Goal: Transaction & Acquisition: Download file/media

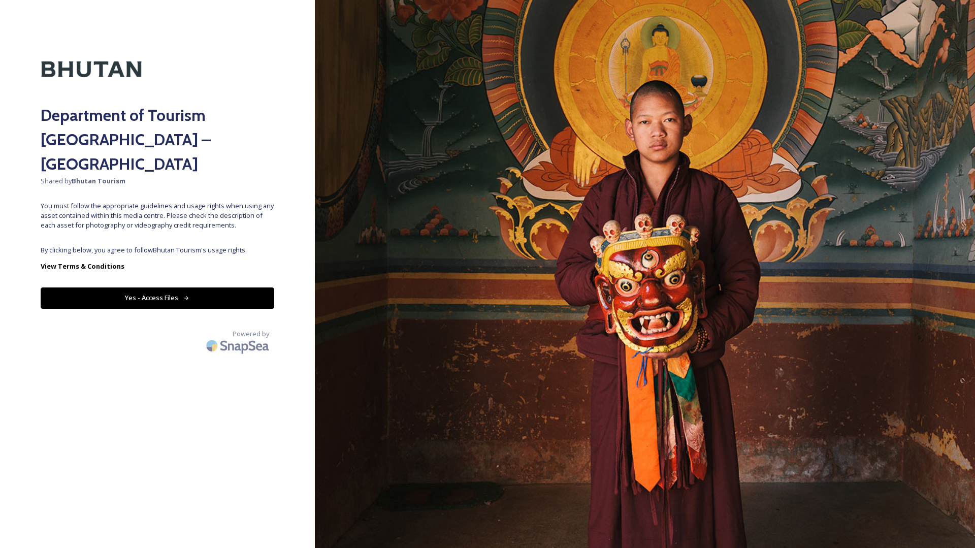
click at [155, 284] on div "Department of Tourism [GEOGRAPHIC_DATA] – Brand Centre Shared by Bhutan Tourism…" at bounding box center [157, 274] width 315 height 467
click at [152, 287] on button "Yes - Access Files" at bounding box center [158, 297] width 234 height 21
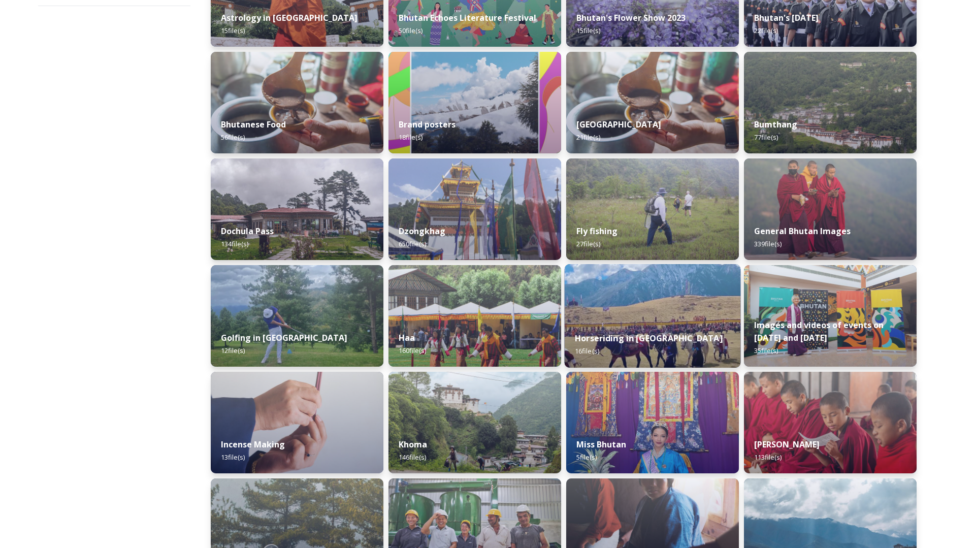
scroll to position [219, 0]
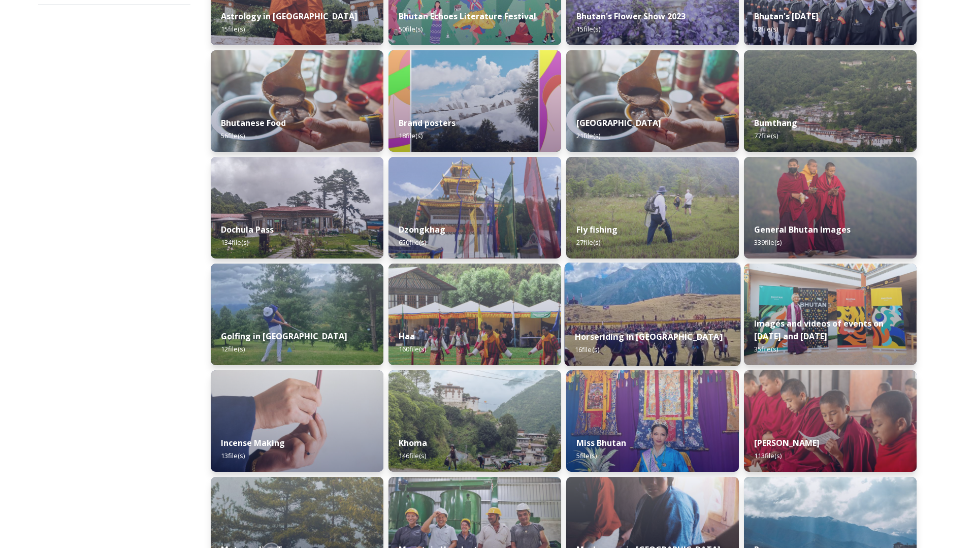
click at [645, 327] on div "Horseriding in [GEOGRAPHIC_DATA] 16 file(s)" at bounding box center [653, 343] width 176 height 46
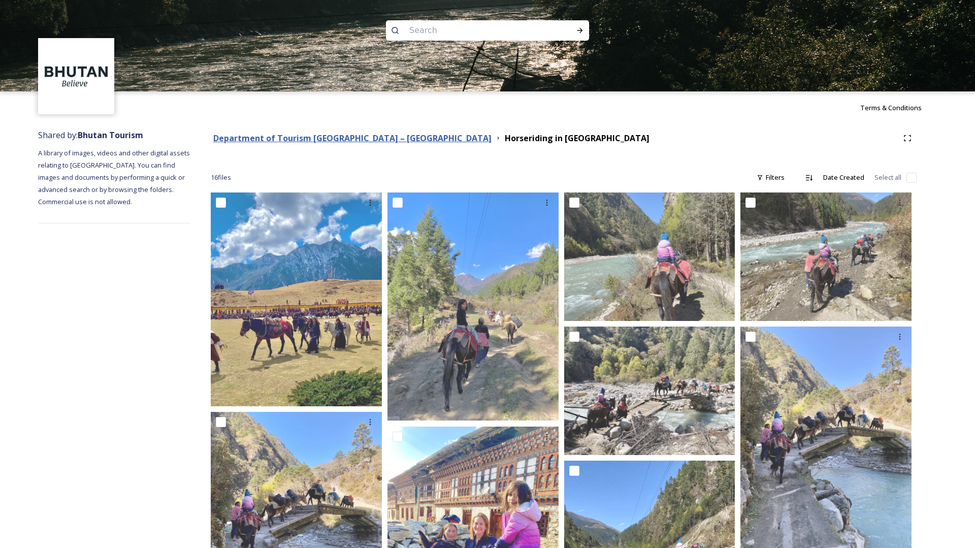
click at [291, 141] on strong "Department of Tourism [GEOGRAPHIC_DATA] – [GEOGRAPHIC_DATA]" at bounding box center [352, 138] width 278 height 11
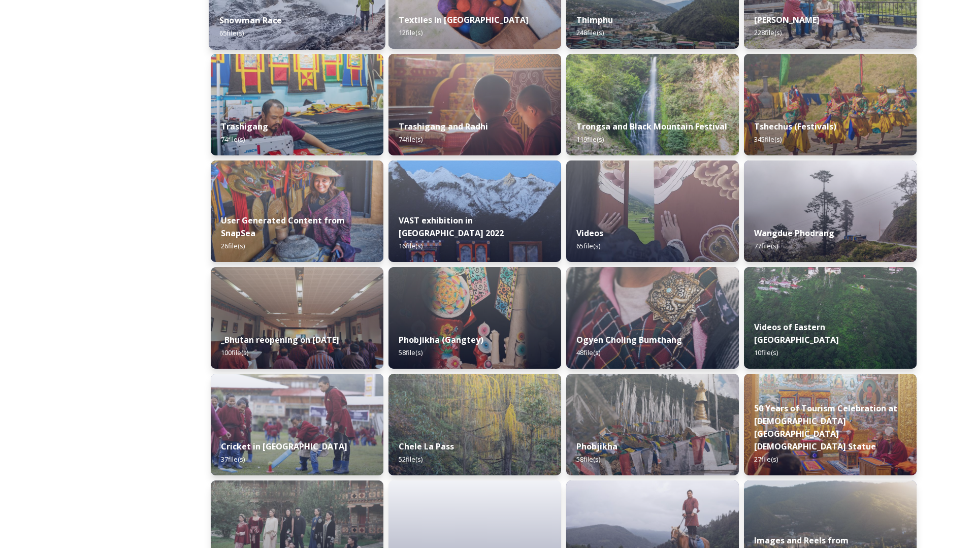
scroll to position [981, 0]
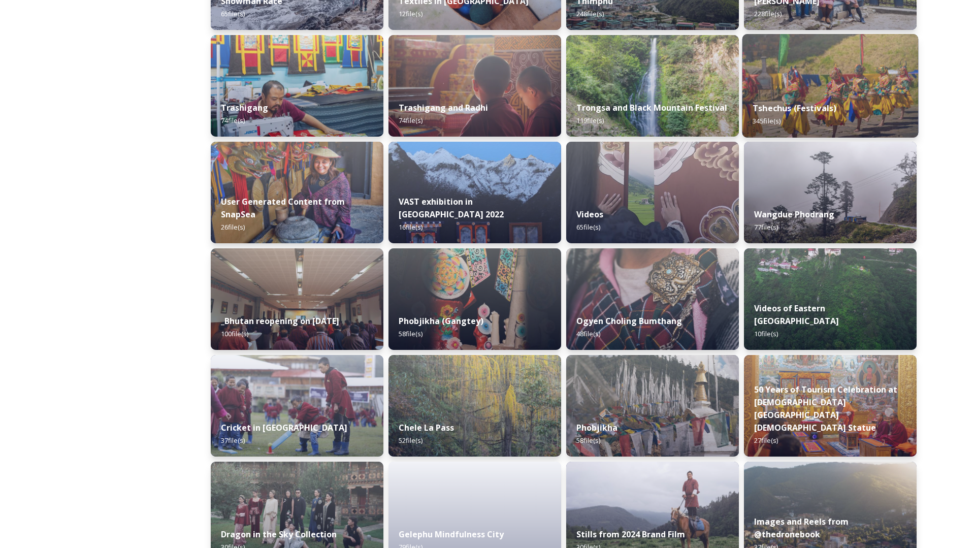
click at [845, 117] on div "Tshechus (Festivals) 345 file(s)" at bounding box center [830, 114] width 176 height 46
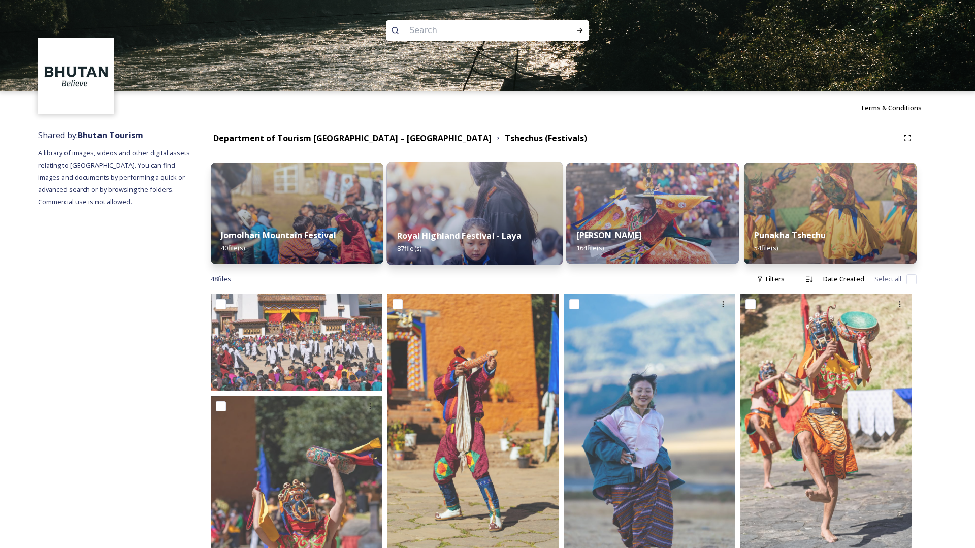
click at [454, 225] on div "Royal Highland Festival - Laya 87 file(s)" at bounding box center [475, 242] width 176 height 46
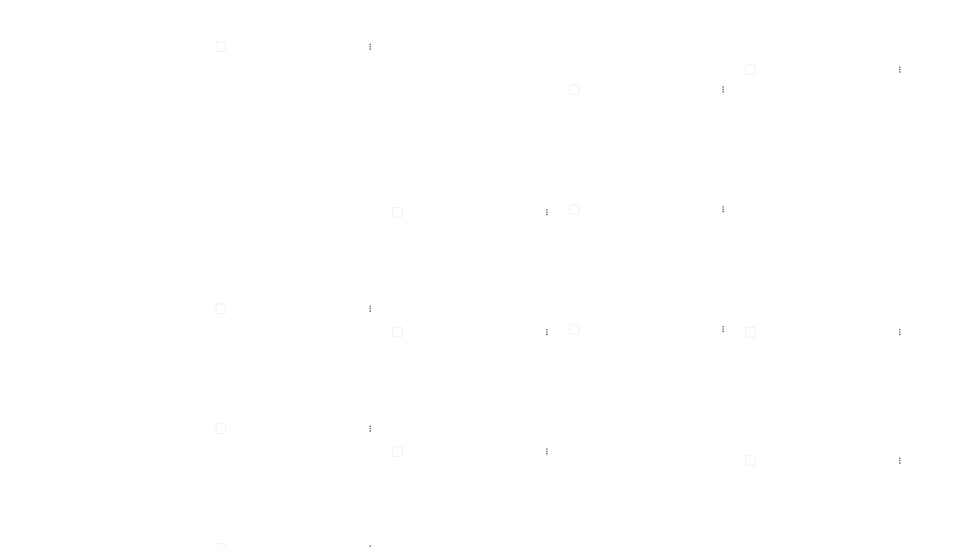
scroll to position [1692, 0]
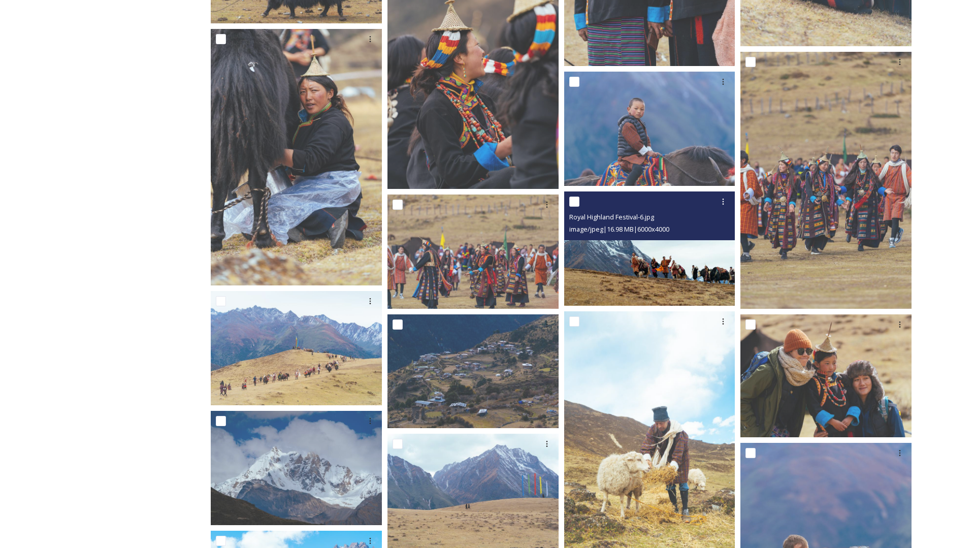
click at [637, 263] on img at bounding box center [649, 248] width 171 height 114
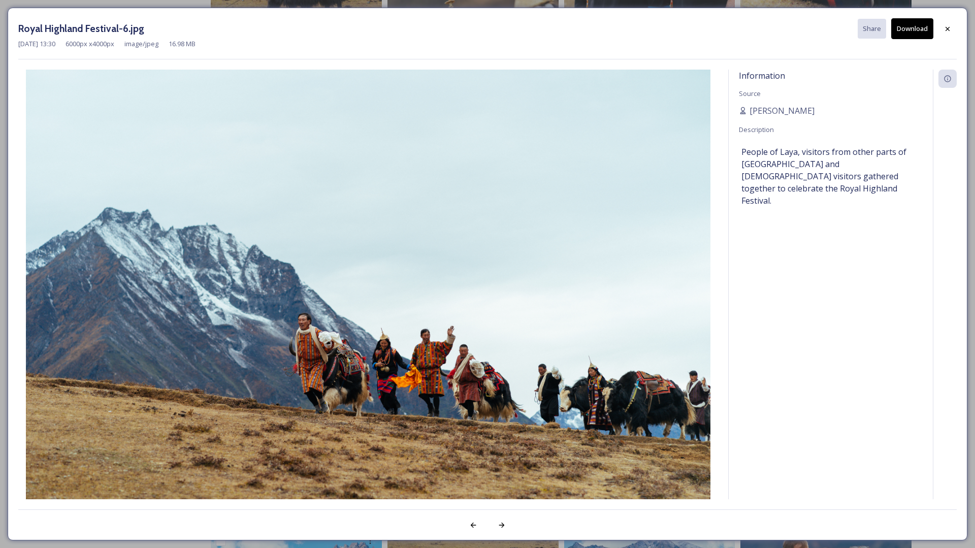
click at [911, 32] on button "Download" at bounding box center [912, 28] width 42 height 21
click at [946, 31] on icon at bounding box center [948, 29] width 8 height 8
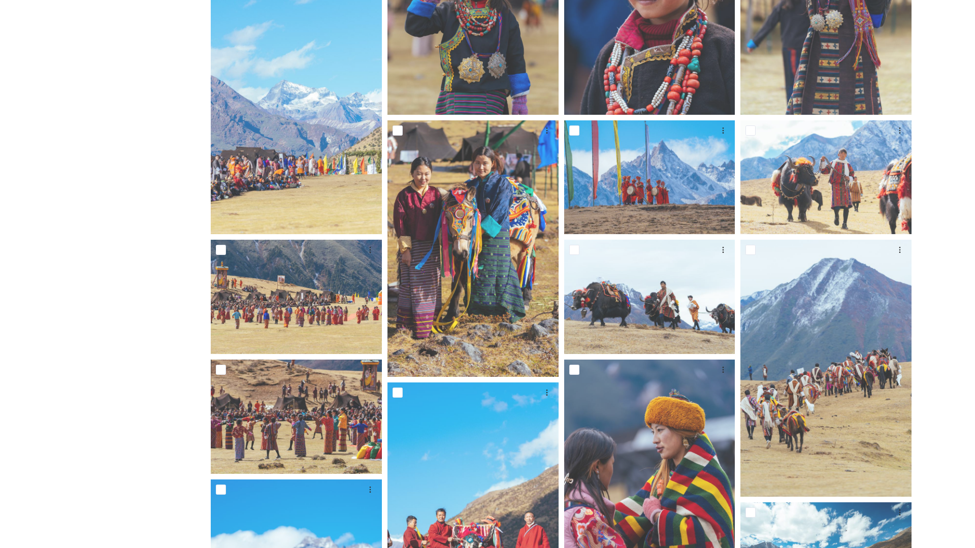
scroll to position [335, 0]
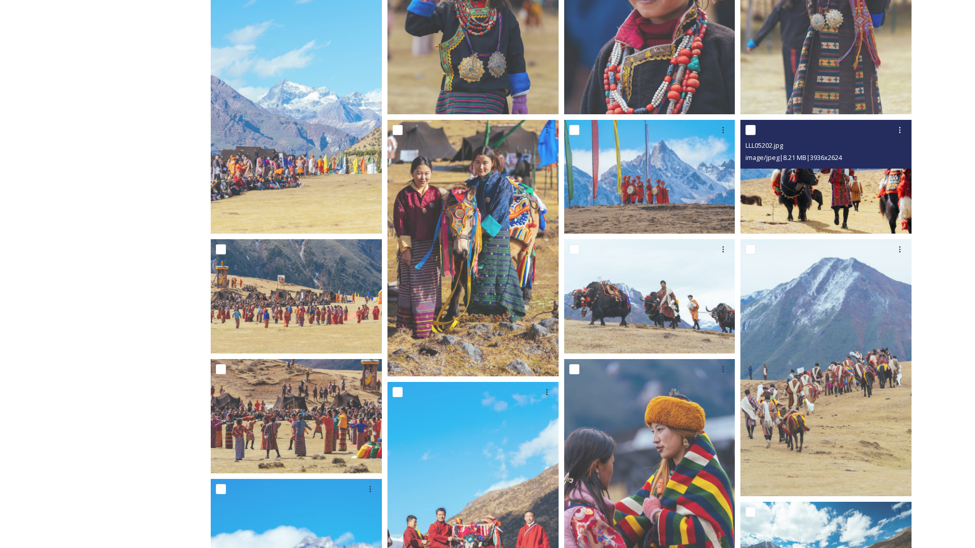
click at [853, 200] on img at bounding box center [825, 177] width 171 height 114
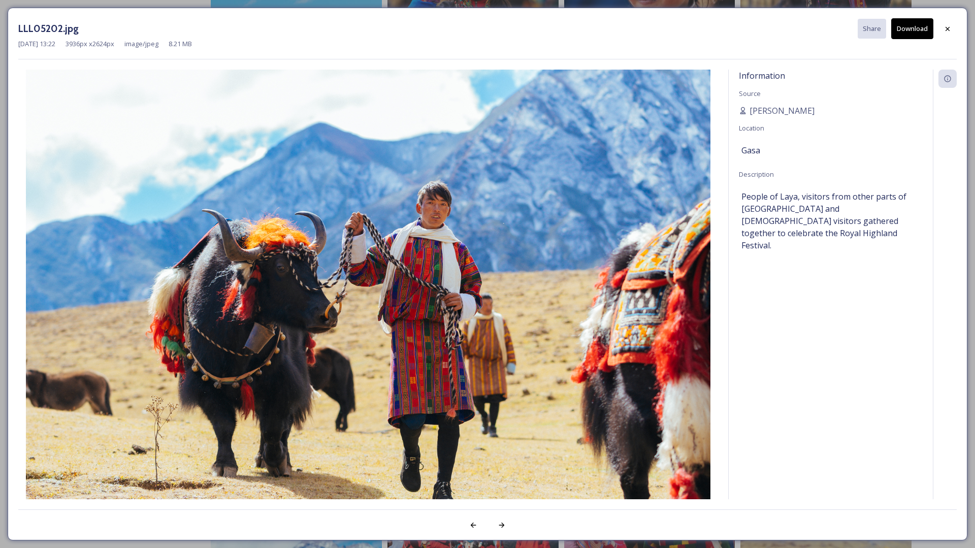
click at [912, 26] on button "Download" at bounding box center [912, 28] width 42 height 21
click at [949, 34] on div at bounding box center [948, 29] width 18 height 18
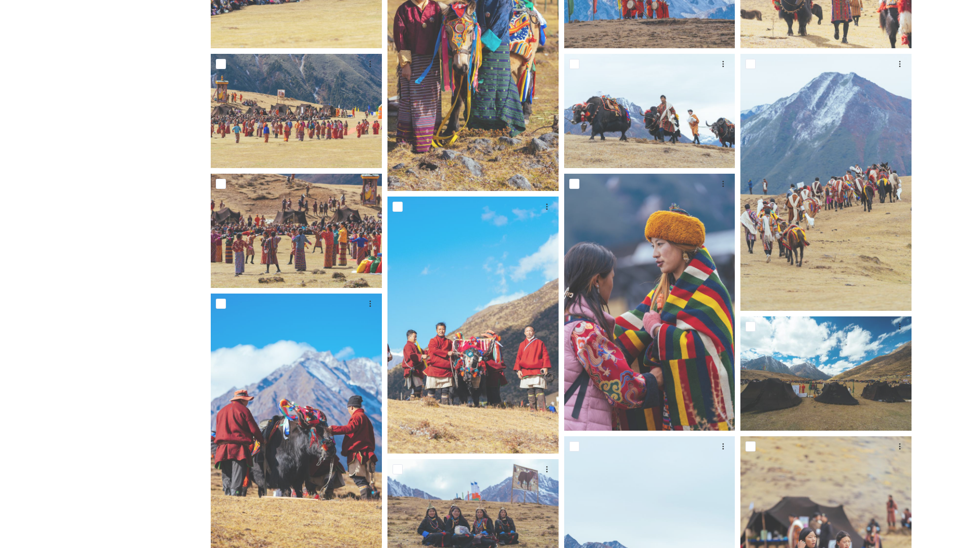
scroll to position [499, 0]
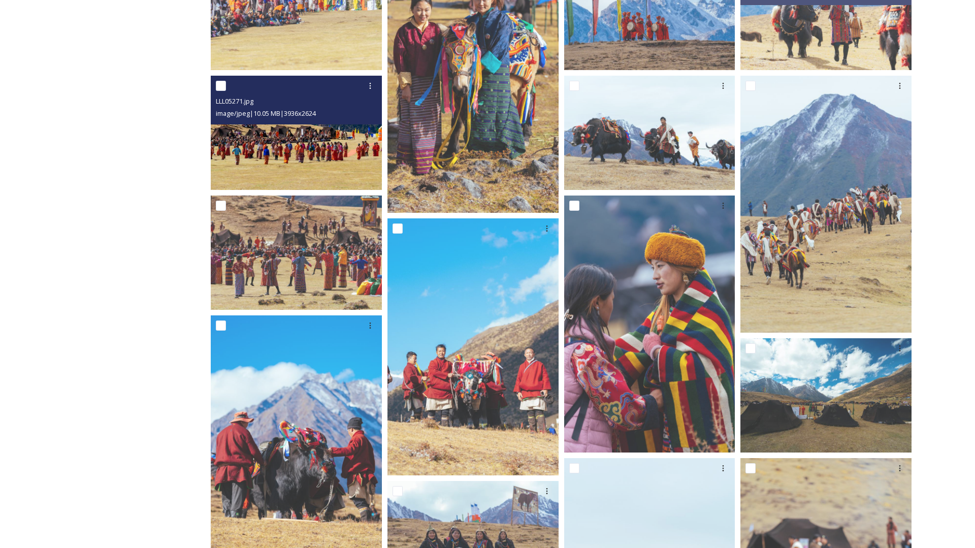
click at [317, 150] on img at bounding box center [296, 133] width 171 height 114
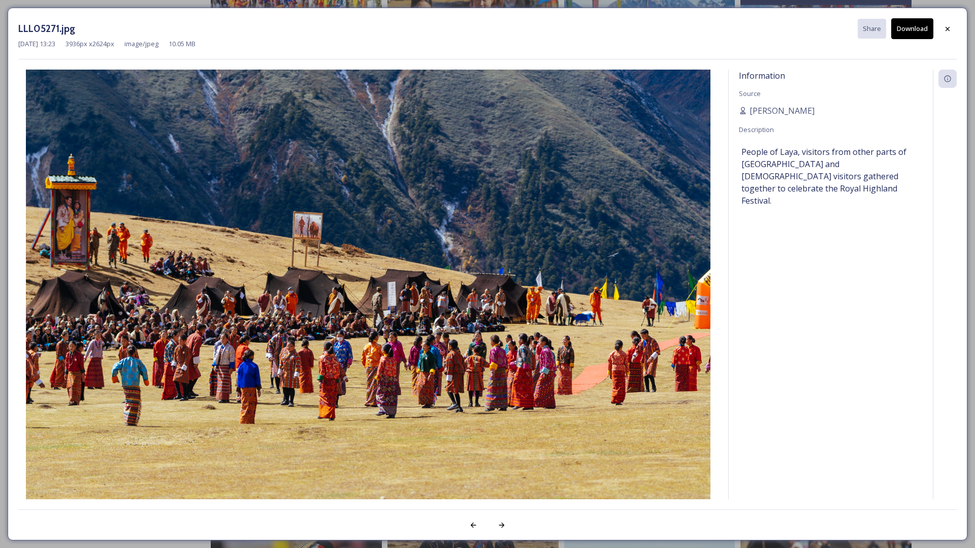
click at [905, 31] on button "Download" at bounding box center [912, 28] width 42 height 21
click at [946, 25] on icon at bounding box center [948, 29] width 8 height 8
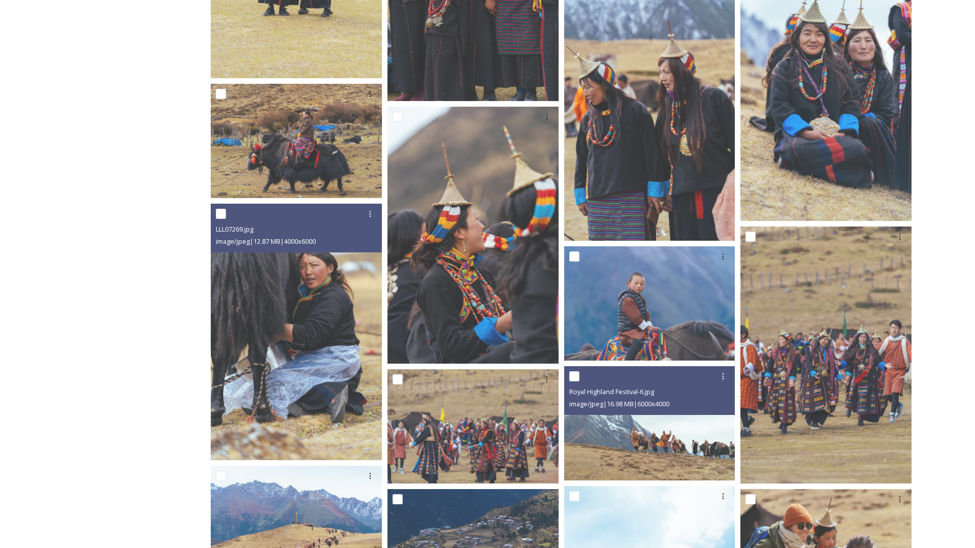
scroll to position [1798, 0]
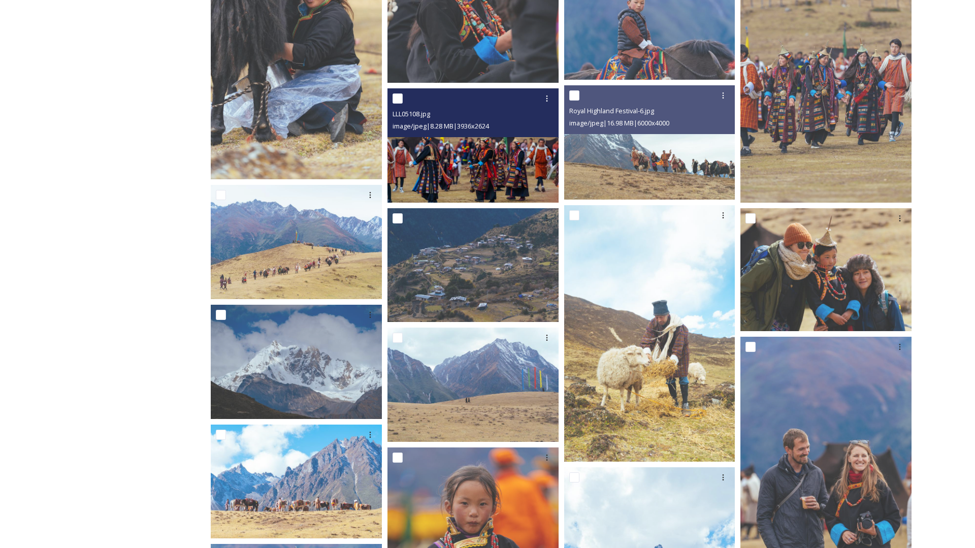
click at [474, 182] on img at bounding box center [472, 145] width 171 height 114
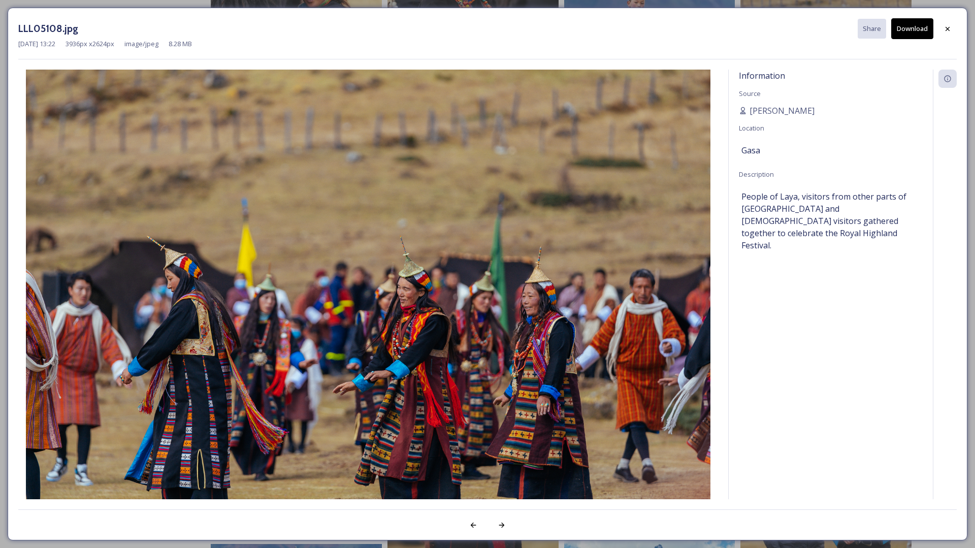
click at [907, 30] on button "Download" at bounding box center [912, 28] width 42 height 21
